Goal: Check status: Check status

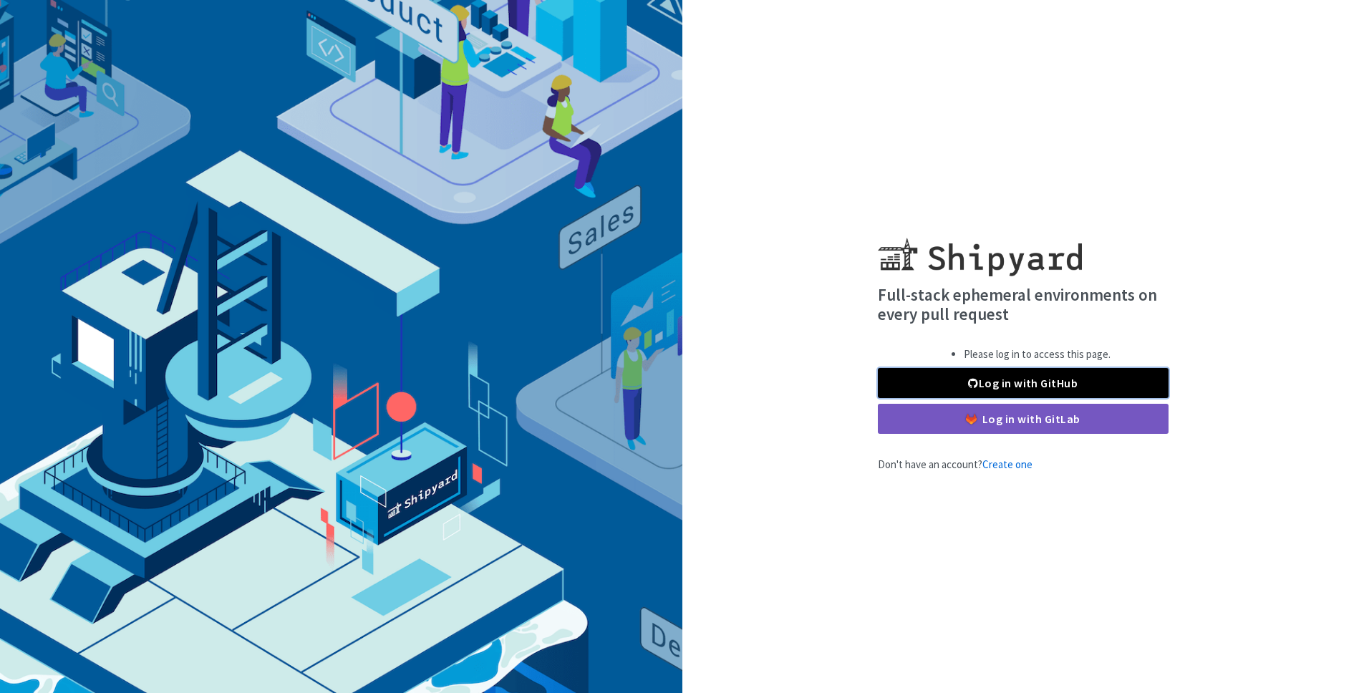
click at [1038, 382] on link "Log in with GitHub" at bounding box center [1023, 383] width 291 height 30
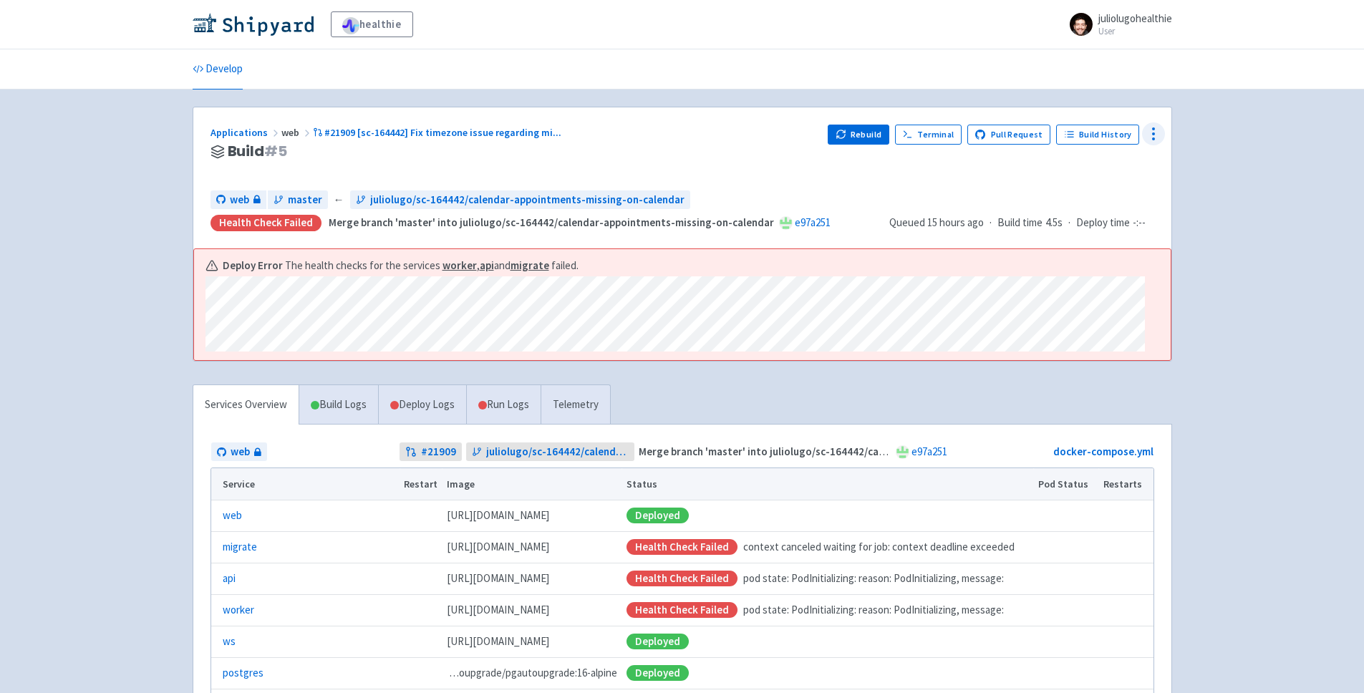
click at [1145, 132] on icon at bounding box center [1153, 133] width 17 height 17
click at [1096, 181] on span "Data Dashboard" at bounding box center [1089, 191] width 72 height 20
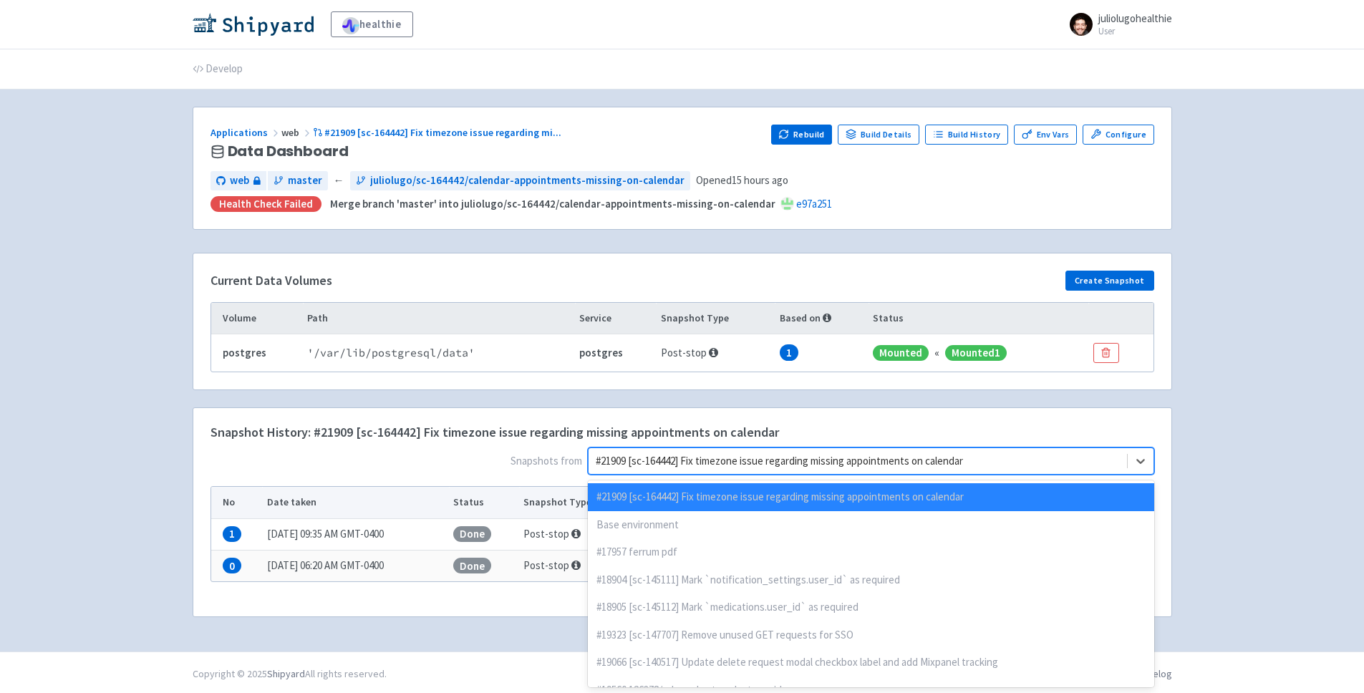
scroll to position [3, 0]
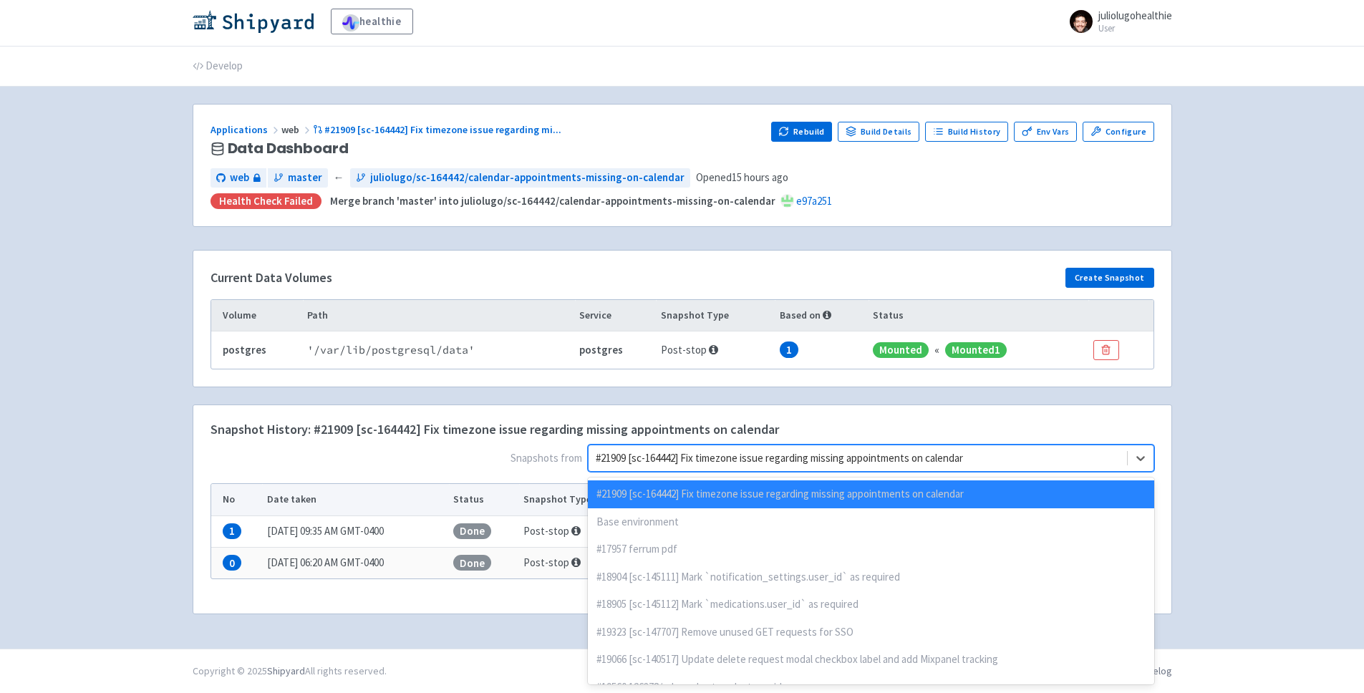
click at [901, 461] on div at bounding box center [858, 458] width 524 height 19
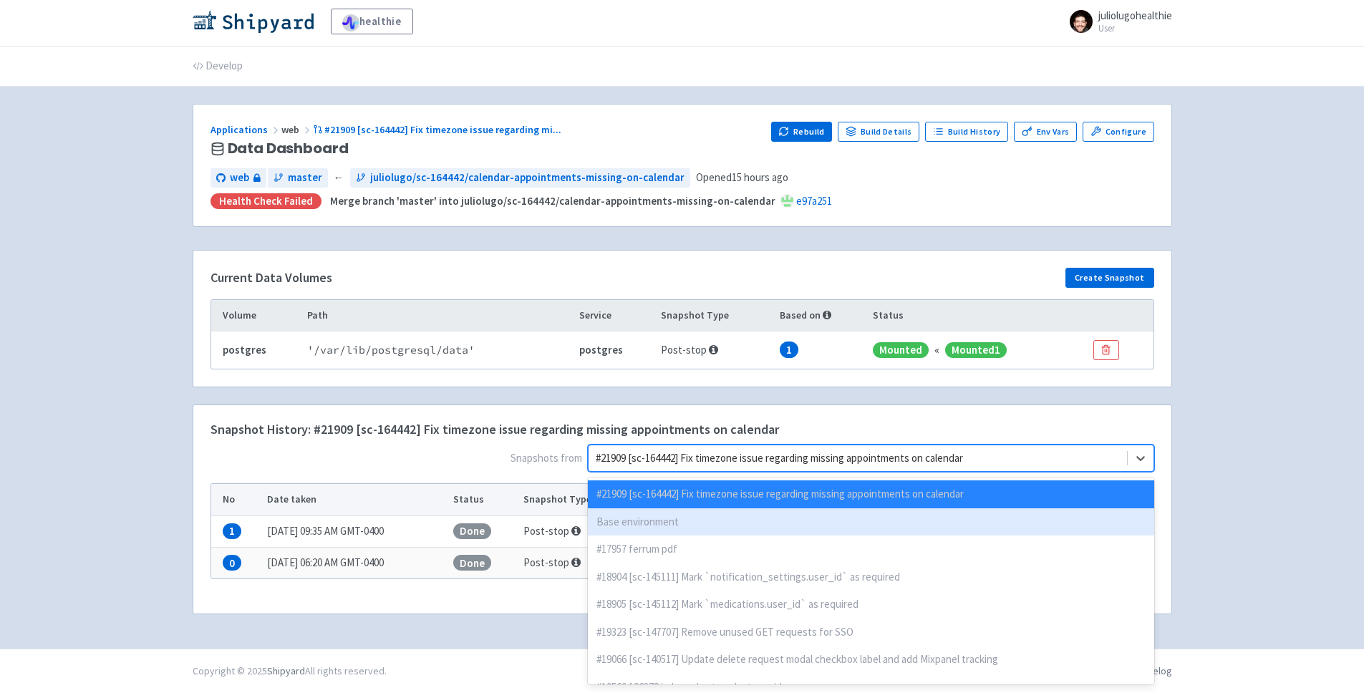
click at [695, 531] on div "Base environment" at bounding box center [871, 522] width 566 height 28
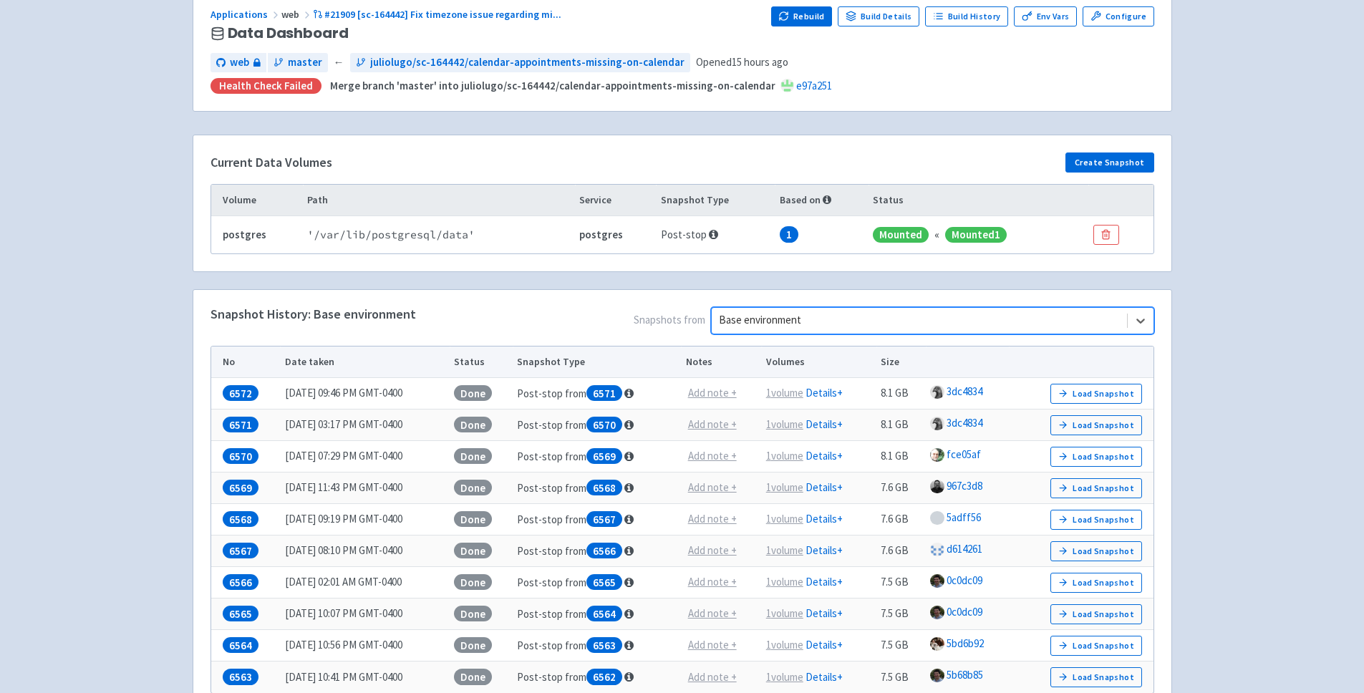
scroll to position [259, 0]
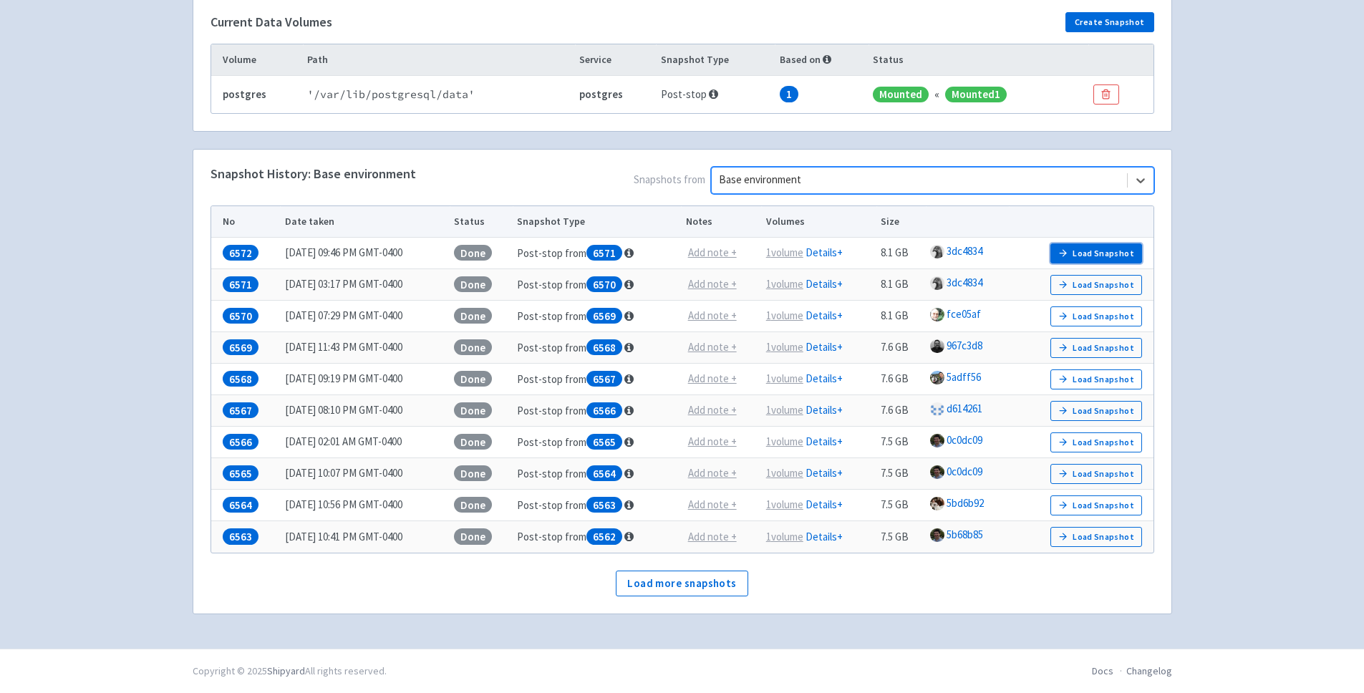
click at [1069, 257] on icon "button" at bounding box center [1063, 253] width 11 height 11
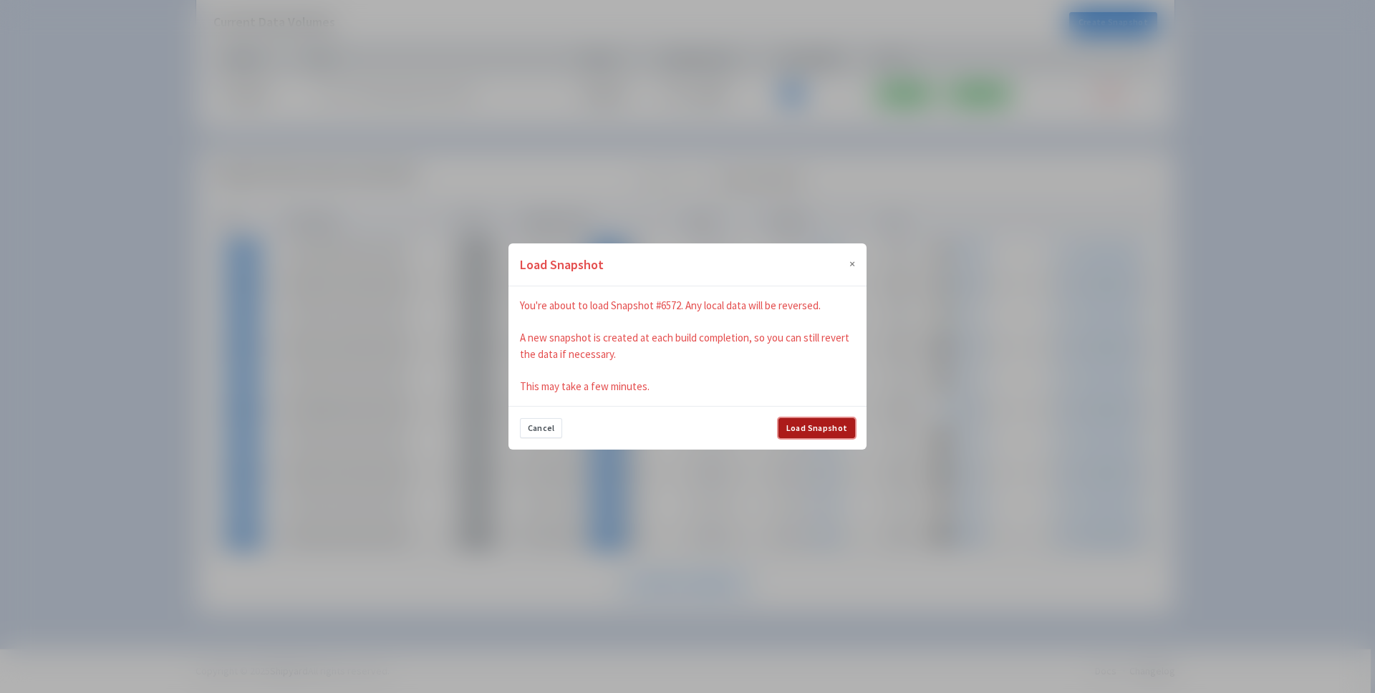
click at [804, 425] on button "Load Snapshot" at bounding box center [816, 428] width 77 height 20
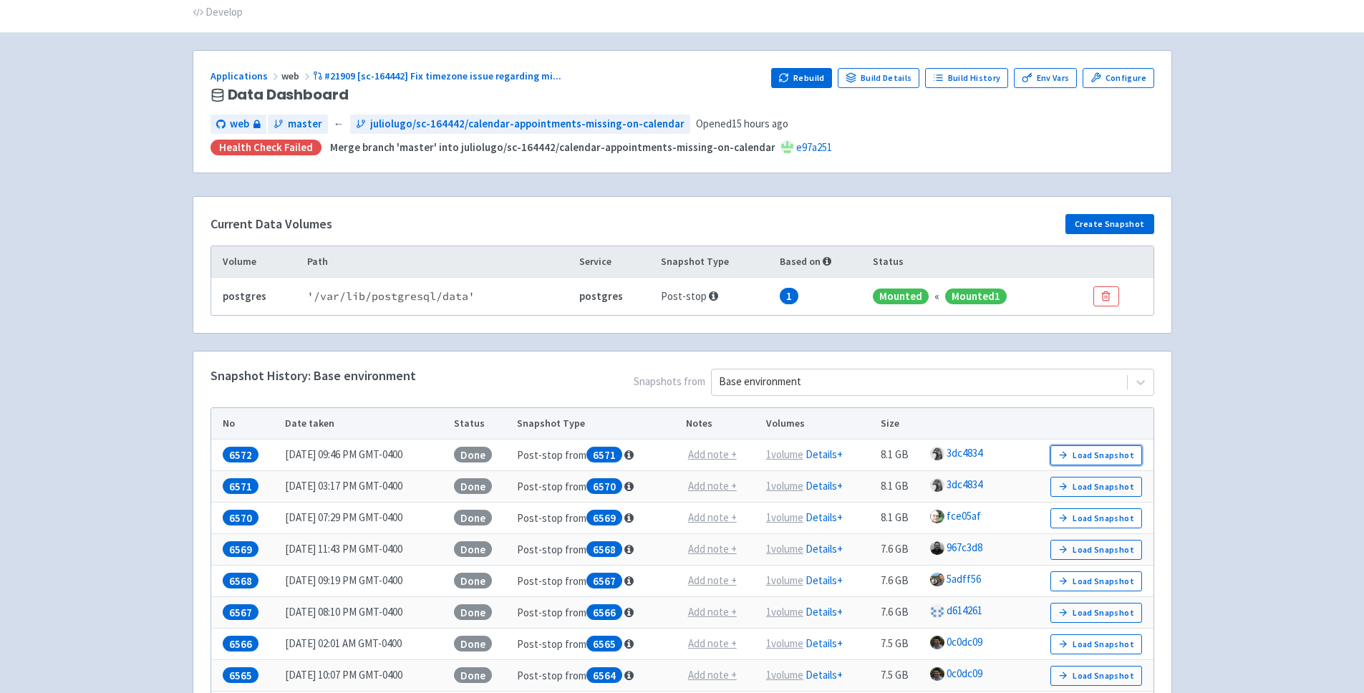
scroll to position [50, 0]
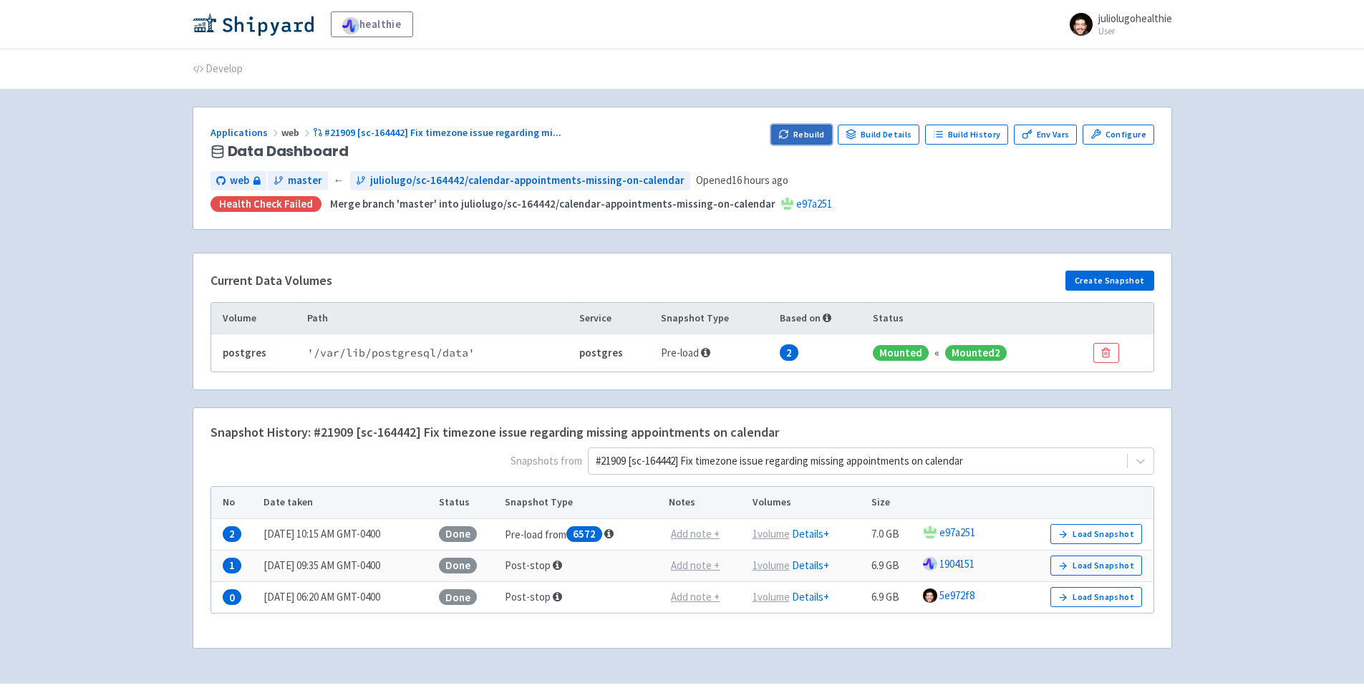
click at [789, 135] on icon "button" at bounding box center [783, 134] width 11 height 11
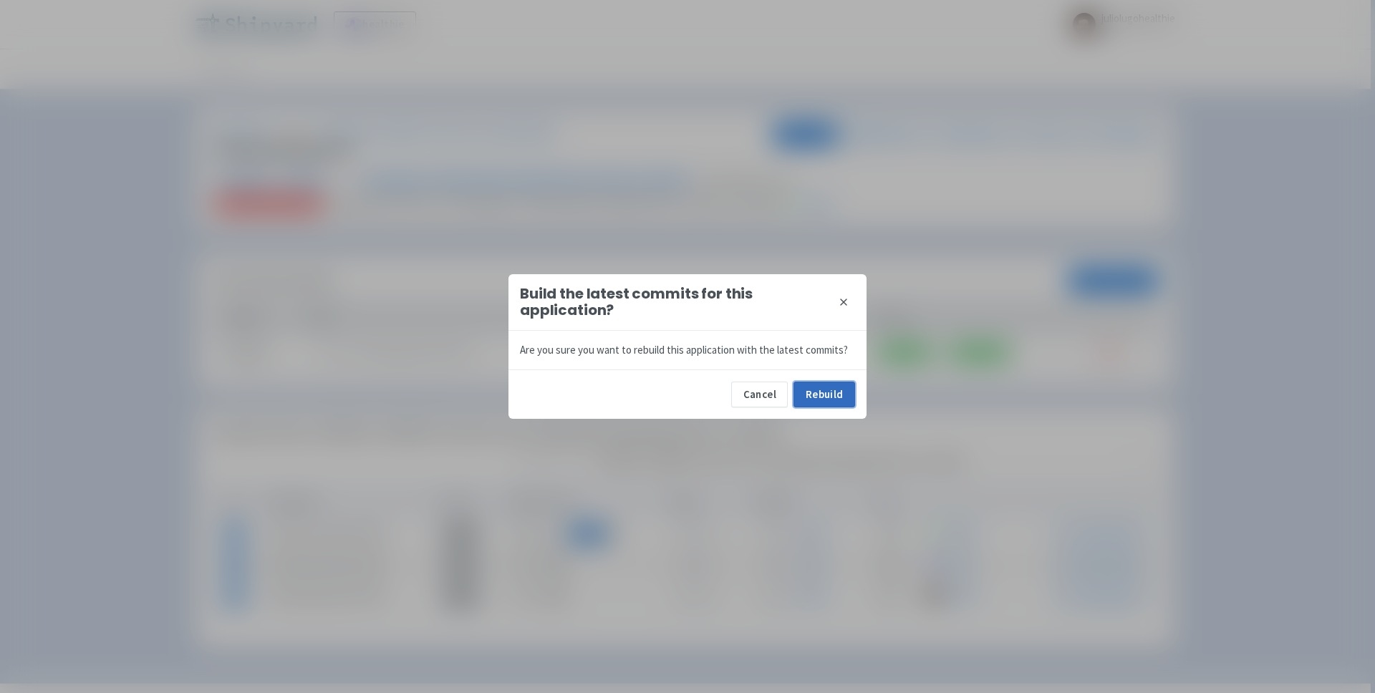
click at [823, 386] on button "Rebuild" at bounding box center [825, 395] width 62 height 26
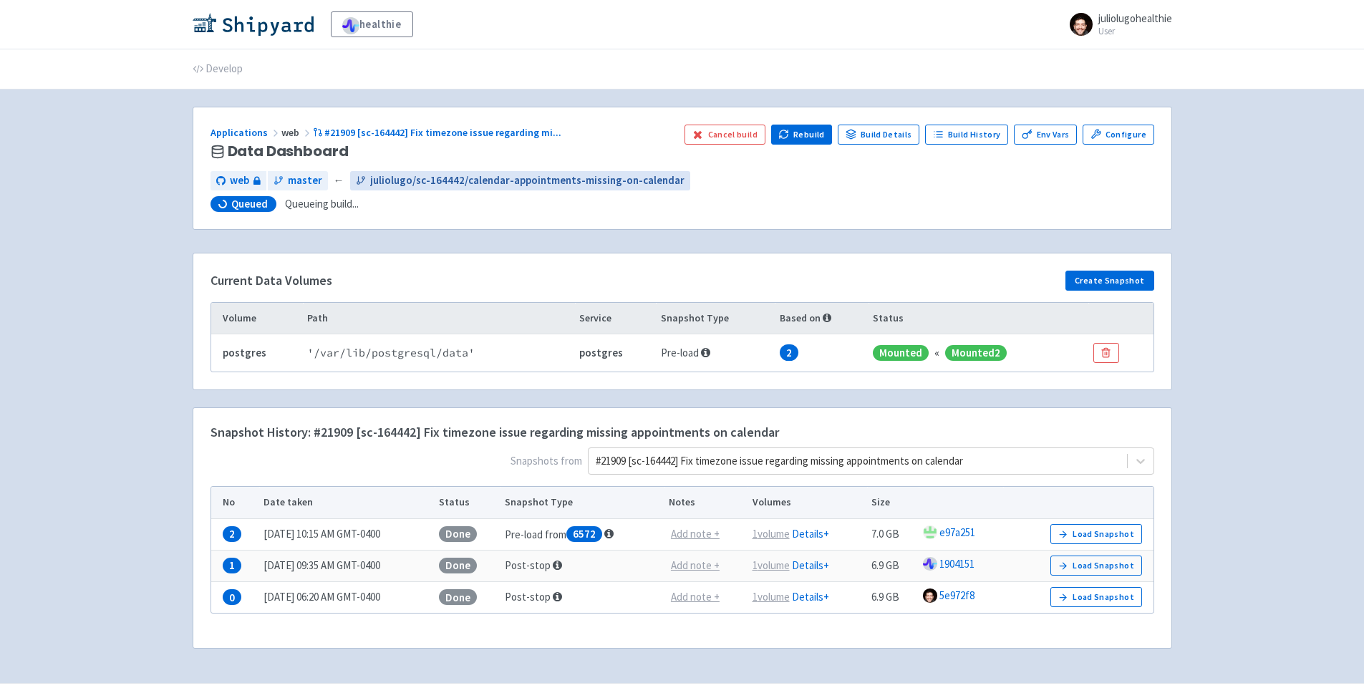
click at [539, 184] on span "juliolugo/sc-164442/calendar-appointments-missing-on-calendar" at bounding box center [527, 181] width 314 height 16
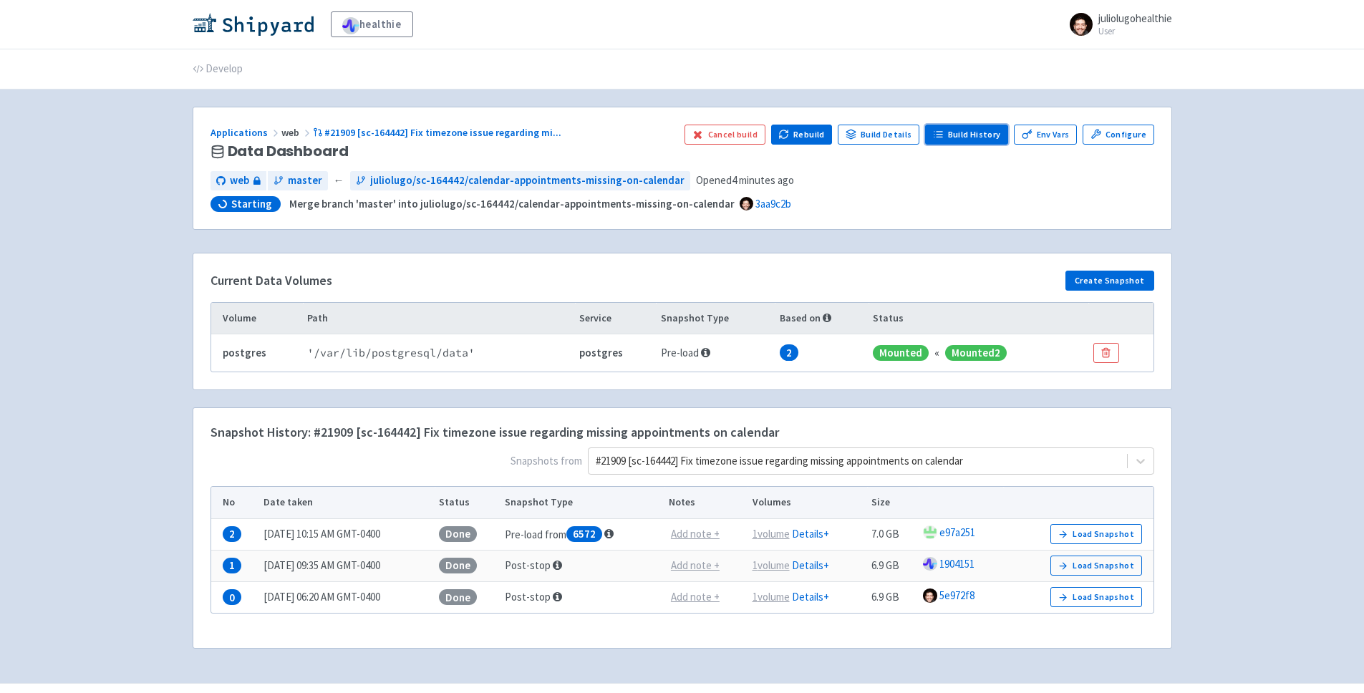
click at [942, 132] on line at bounding box center [940, 132] width 6 height 0
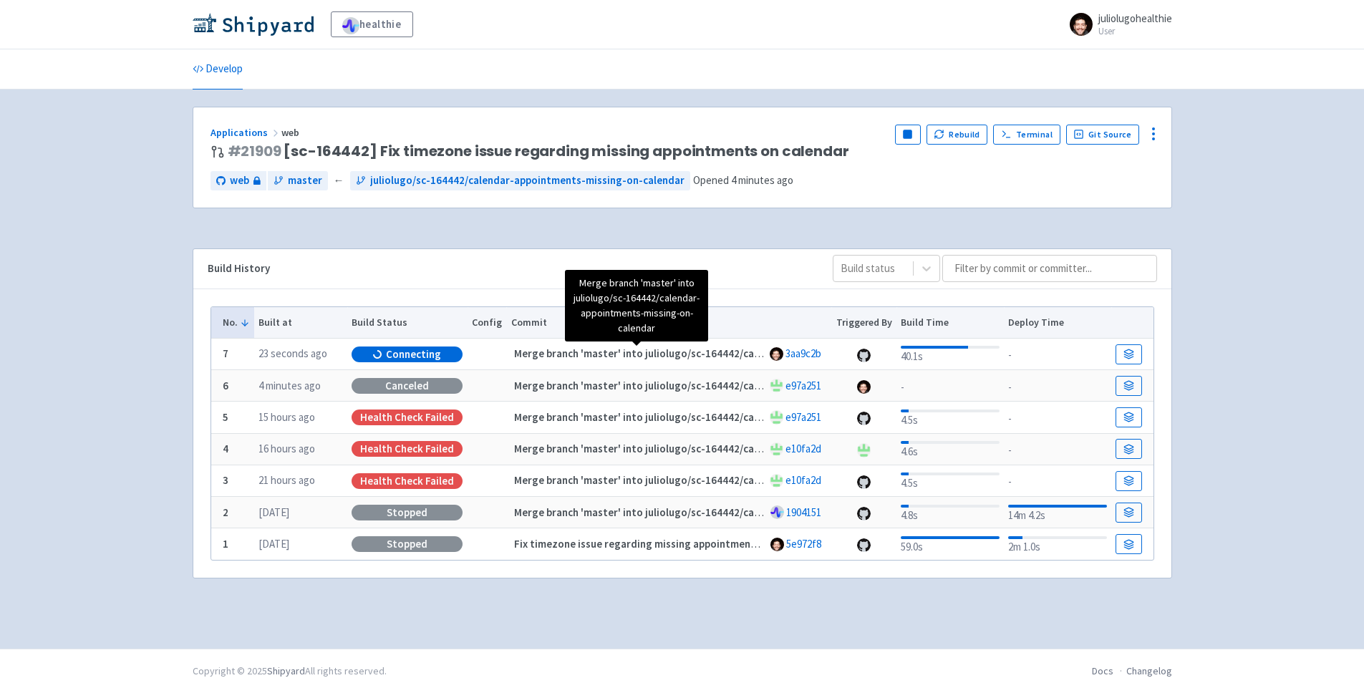
click at [542, 350] on strong "Merge branch 'master' into juliolugo/sc-164442/calendar-appointments-missing-on…" at bounding box center [736, 354] width 445 height 14
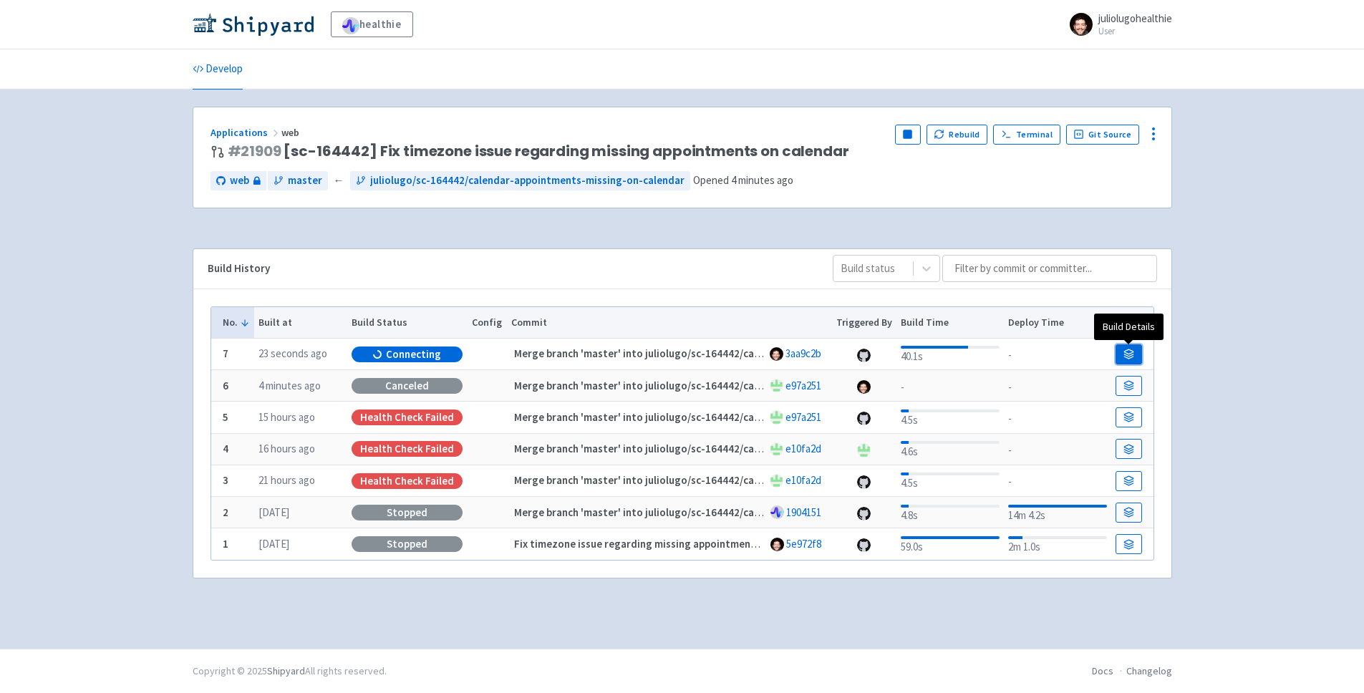
click at [1129, 355] on icon at bounding box center [1129, 354] width 11 height 11
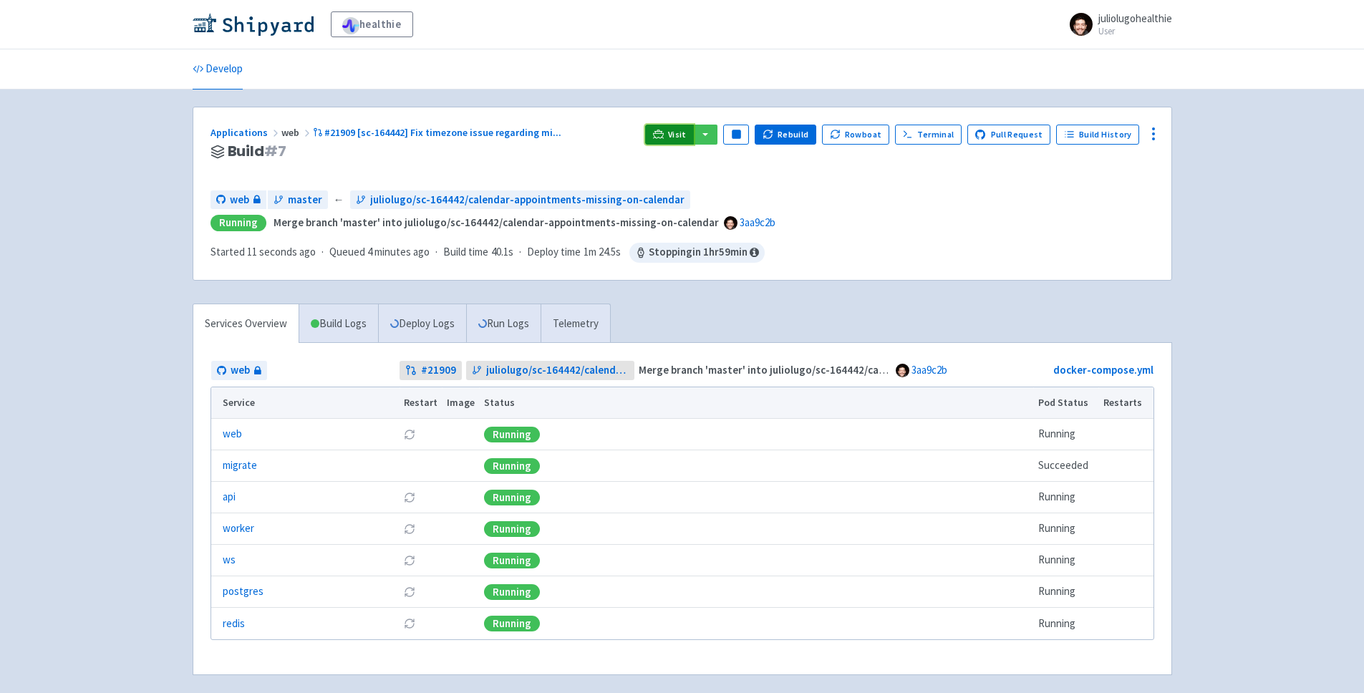
click at [690, 125] on link "Visit" at bounding box center [669, 135] width 49 height 20
